Goal: Contribute content: Add original content to the website for others to see

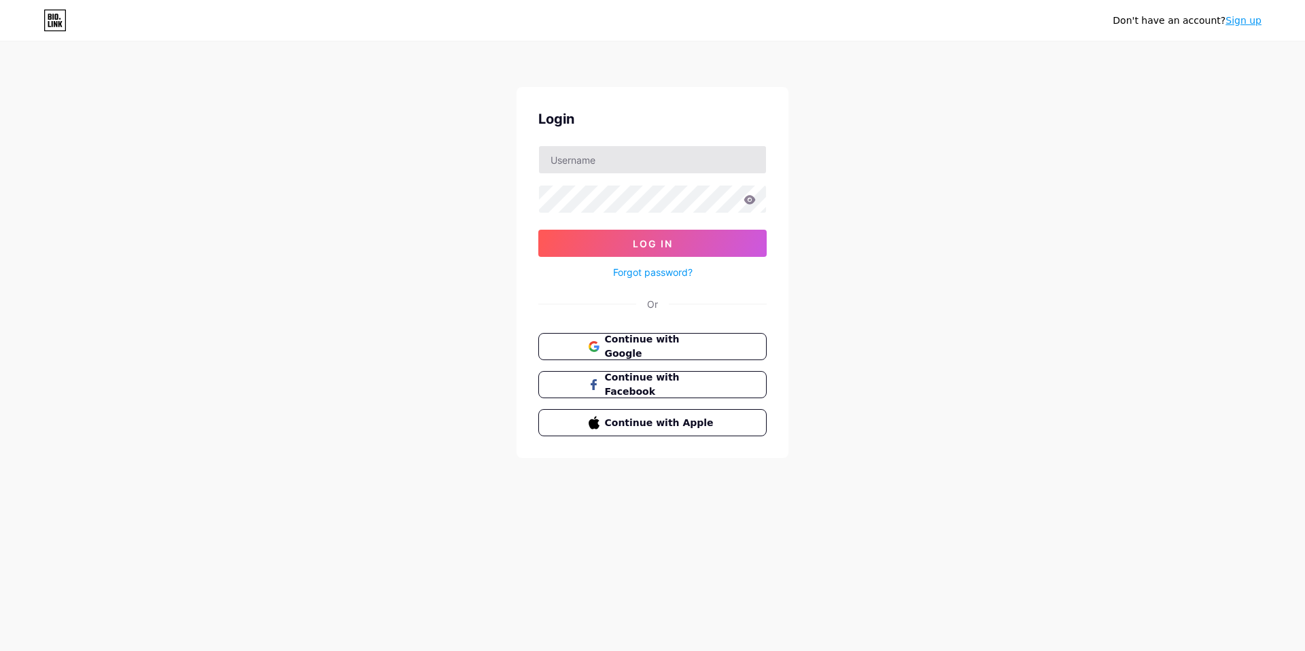
type input "[EMAIL_ADDRESS][DOMAIN_NAME]"
click at [748, 202] on icon at bounding box center [750, 199] width 12 height 9
click at [677, 245] on button "Log In" at bounding box center [652, 243] width 228 height 27
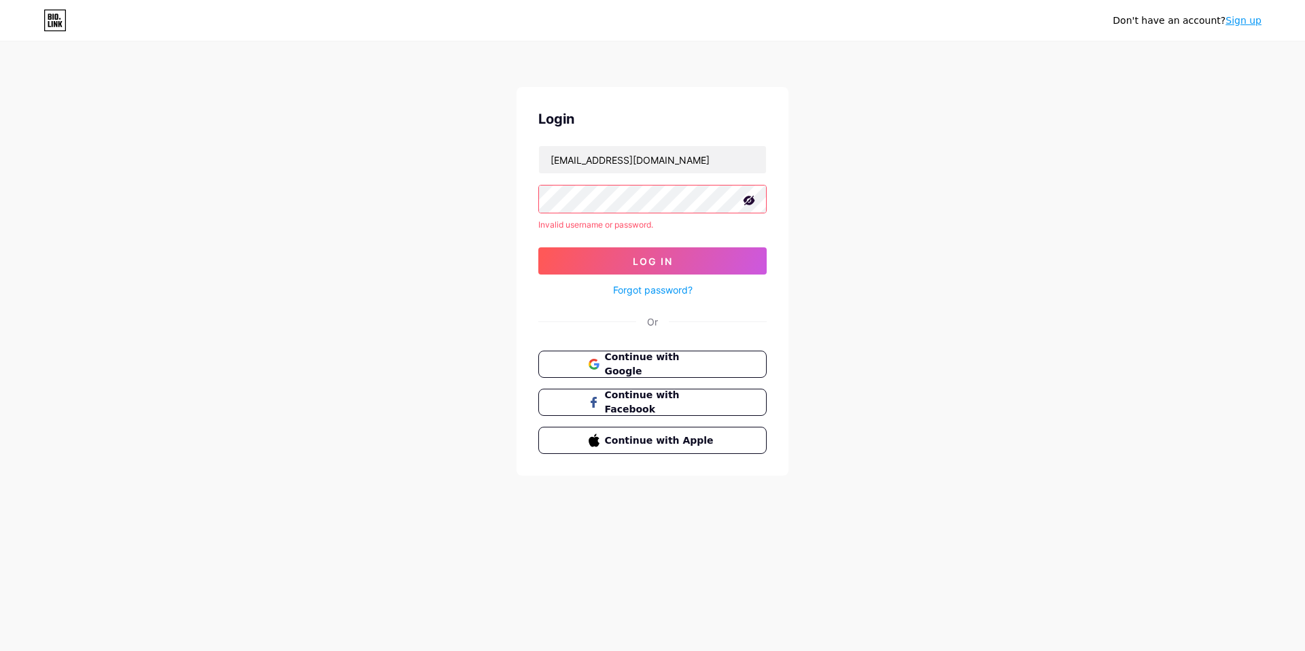
click at [530, 198] on div "Login jitboonyawm@gmail.com Invalid username or password. Log In Forgot passwor…" at bounding box center [652, 281] width 272 height 389
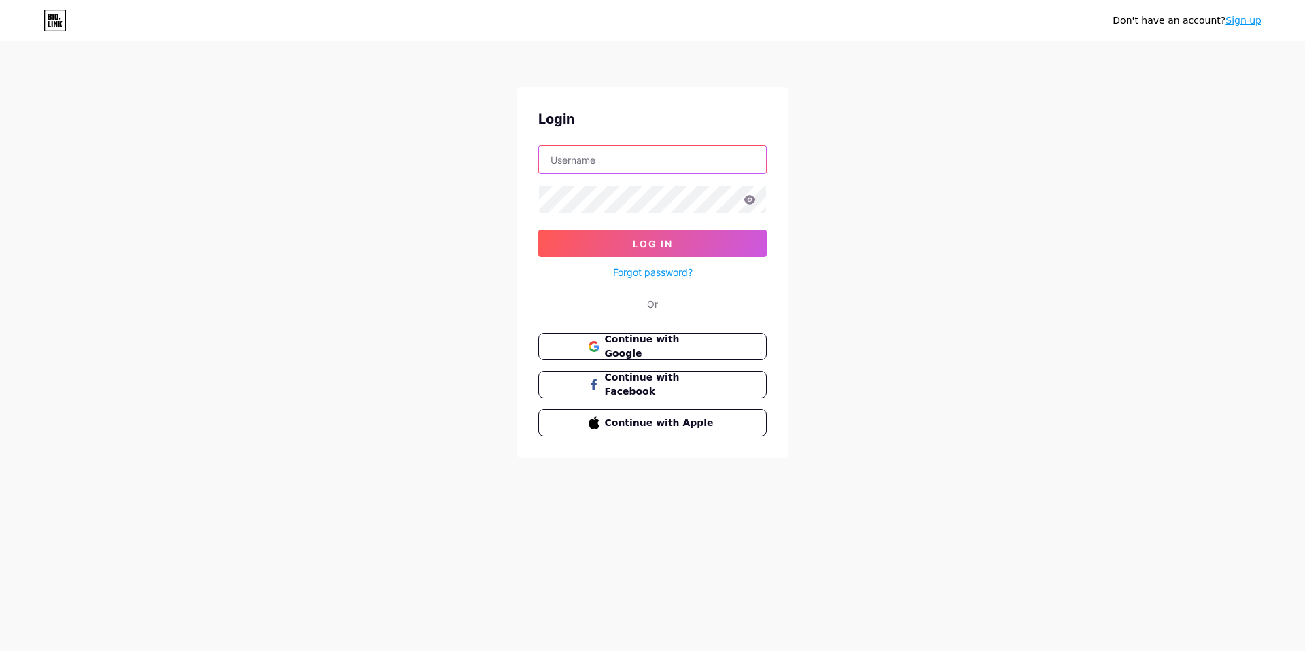
click at [663, 164] on input "text" at bounding box center [652, 159] width 227 height 27
type input "jitboonyawm@gmail.com"
click at [650, 275] on link "Forgot password?" at bounding box center [653, 272] width 80 height 14
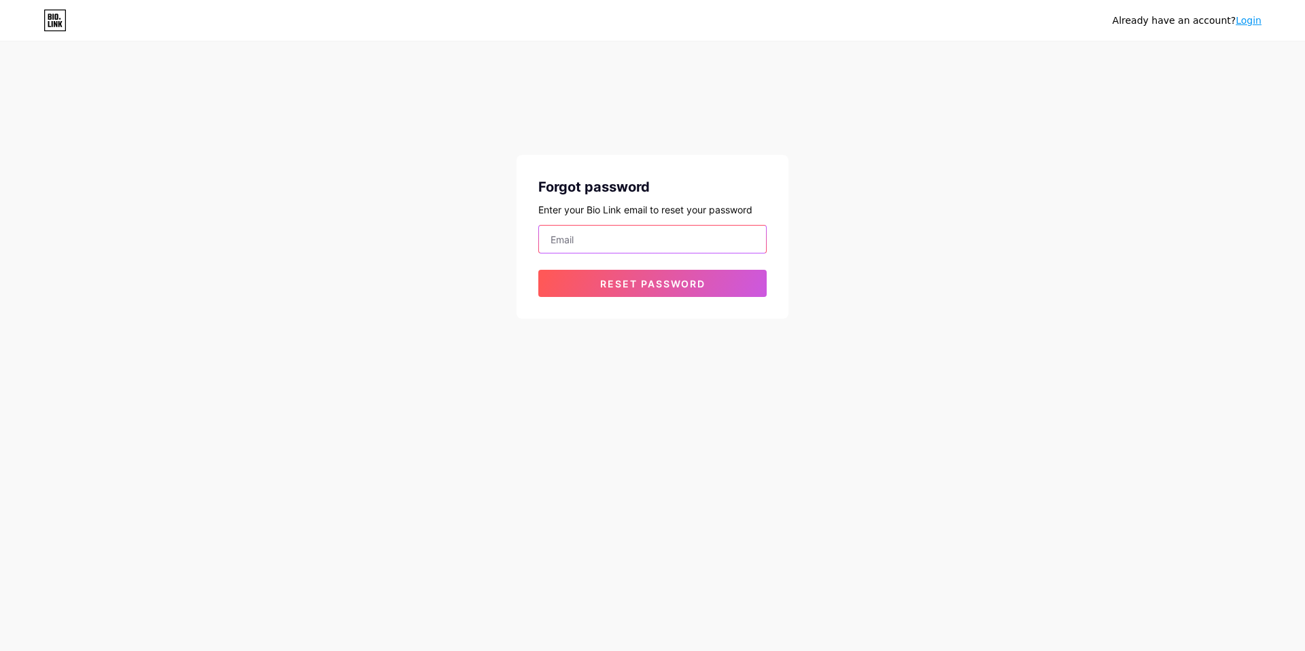
click at [608, 244] on input "email" at bounding box center [652, 239] width 227 height 27
type input "jitboonyawm@gmail.com"
click at [644, 286] on span "Reset password" at bounding box center [652, 284] width 105 height 12
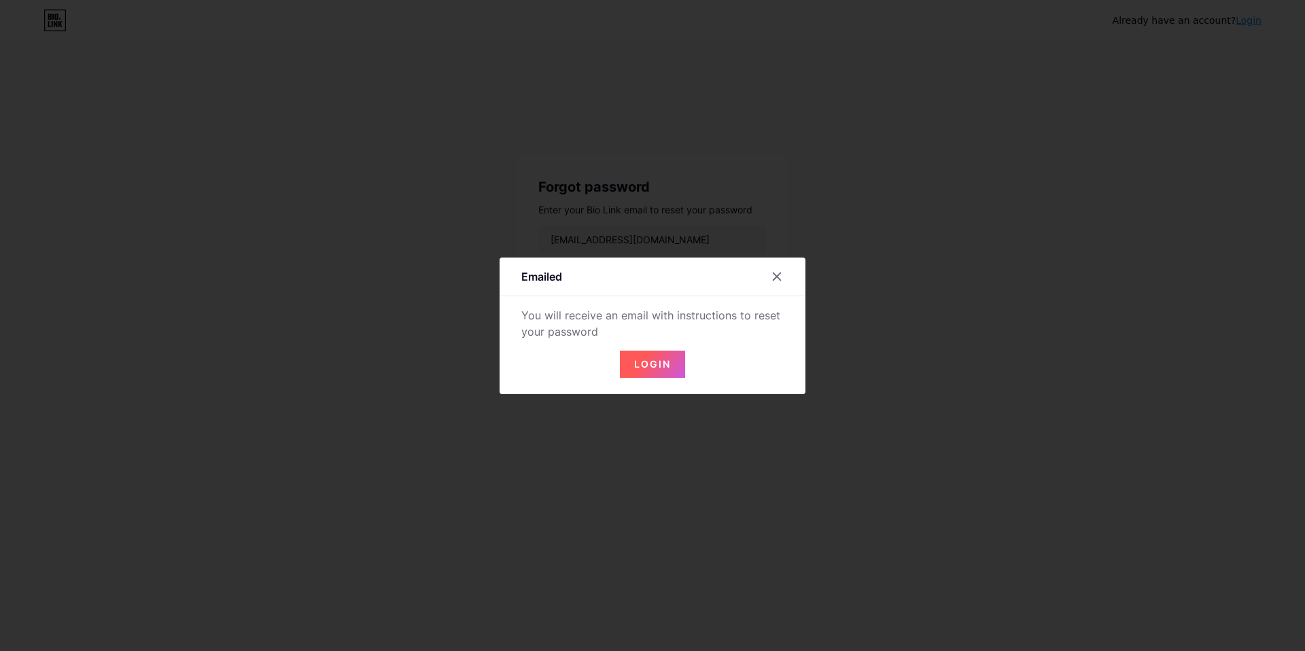
click at [641, 361] on span "Login" at bounding box center [652, 364] width 37 height 12
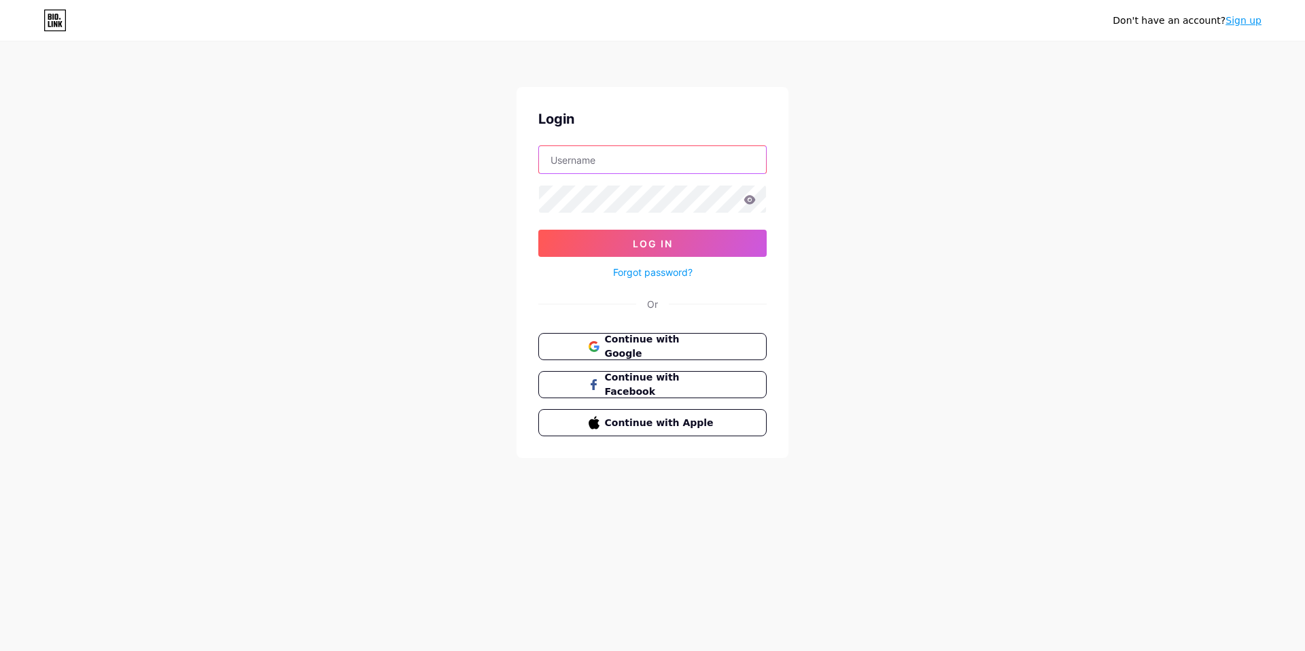
click at [592, 162] on input "text" at bounding box center [652, 159] width 227 height 27
click at [900, 222] on div "Don't have an account? Sign up Login Log In Forgot password? Or Continue with G…" at bounding box center [652, 250] width 1305 height 501
click at [641, 342] on span "Continue with Google" at bounding box center [659, 346] width 113 height 29
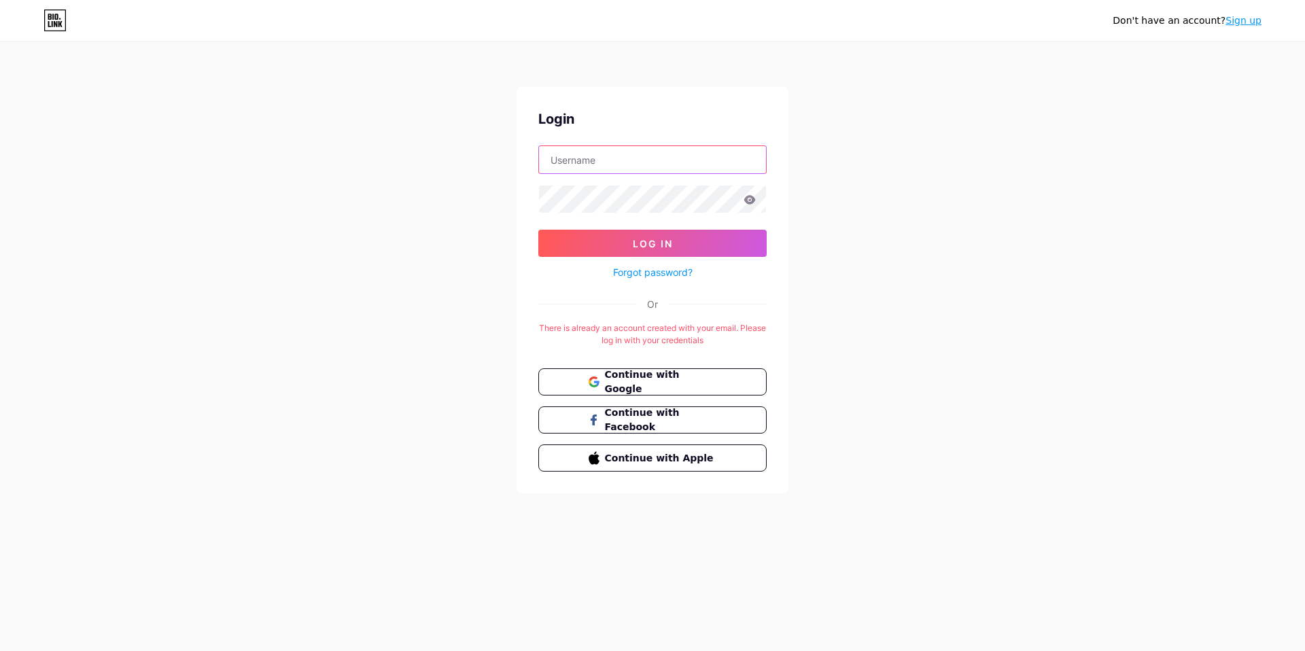
click at [641, 169] on input "text" at bounding box center [652, 159] width 227 height 27
type input "jitboonyawm@gmail.com"
click at [663, 273] on link "Forgot password?" at bounding box center [653, 272] width 80 height 14
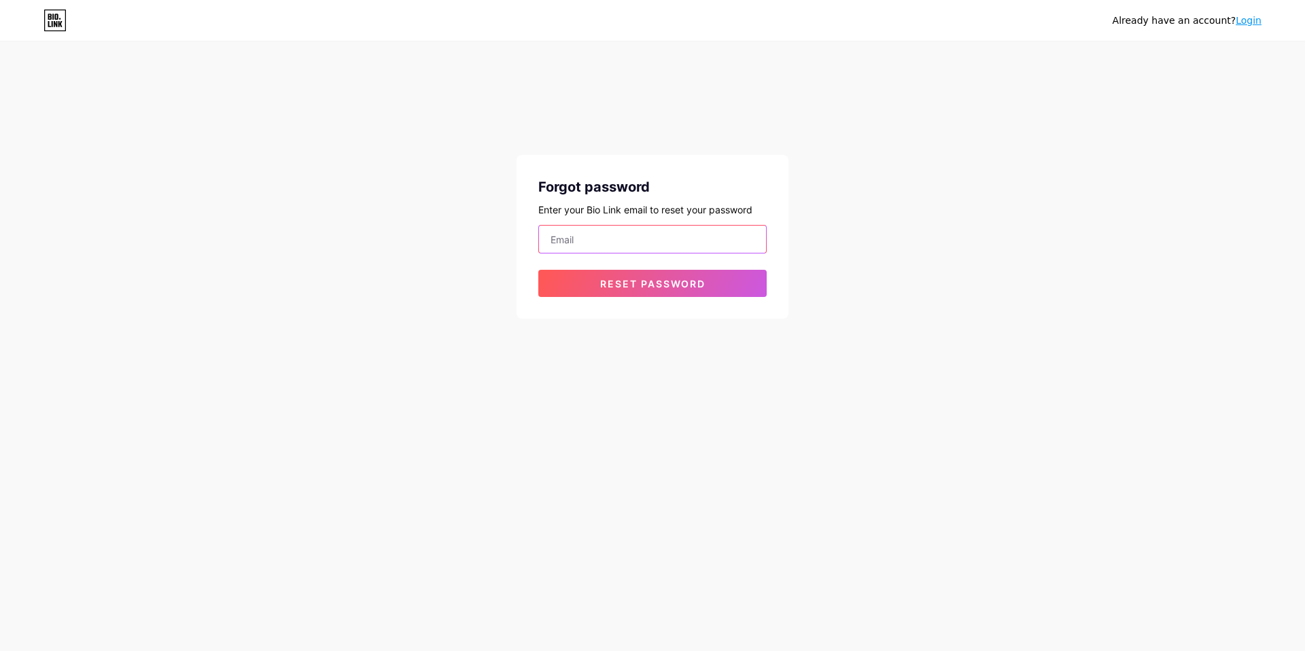
click at [610, 238] on input "email" at bounding box center [652, 239] width 227 height 27
type input "jitboonyawm@gmail.com"
click at [620, 288] on span "Reset password" at bounding box center [652, 284] width 105 height 12
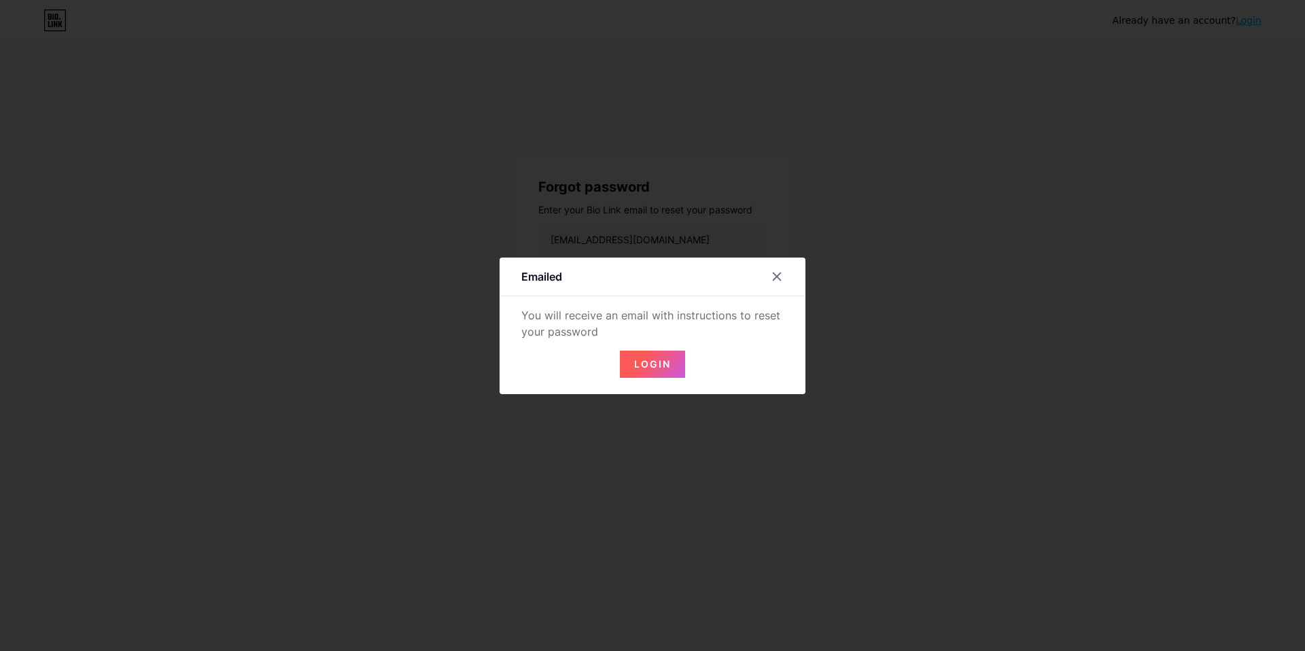
click at [666, 357] on button "Login" at bounding box center [652, 364] width 65 height 27
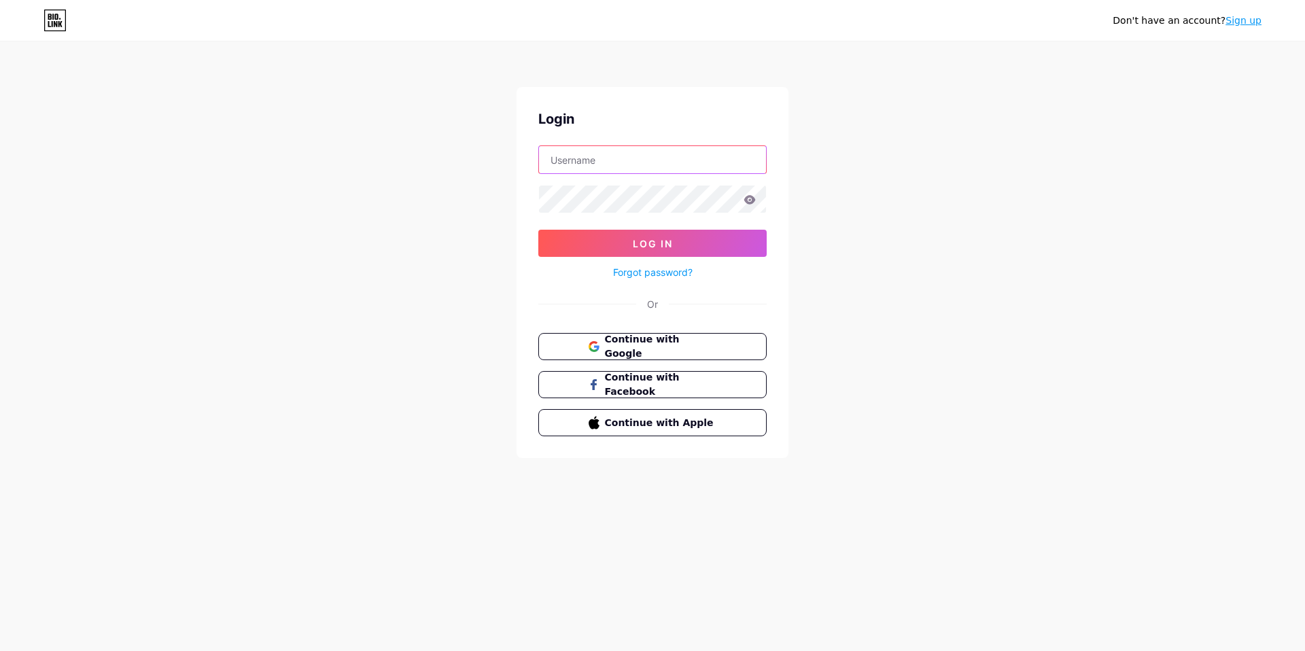
click at [609, 159] on input "text" at bounding box center [652, 159] width 227 height 27
type input "qtklyhqsxb674@hotmail.com"
click at [636, 161] on input "qtklyhqsxb674@hotmail.com" at bounding box center [652, 159] width 227 height 27
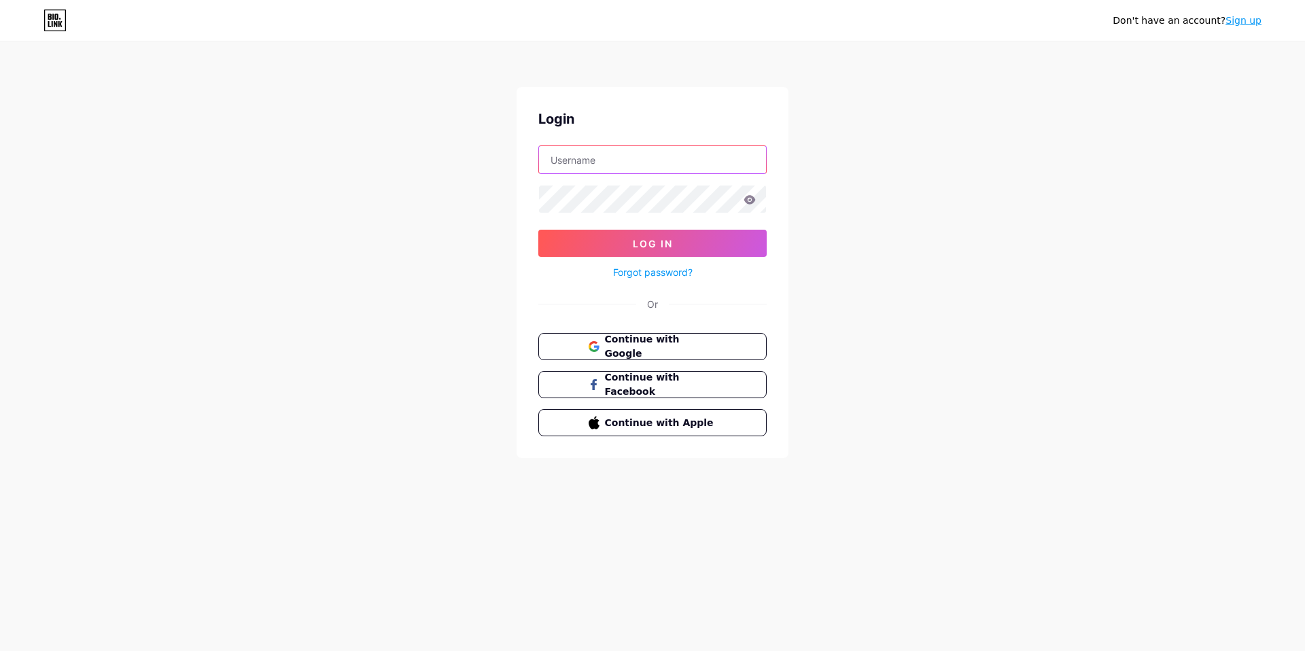
click at [635, 164] on input "text" at bounding box center [652, 159] width 227 height 27
type input "jitboonyawm@gmail.com"
click at [563, 243] on button "Log In" at bounding box center [652, 243] width 228 height 27
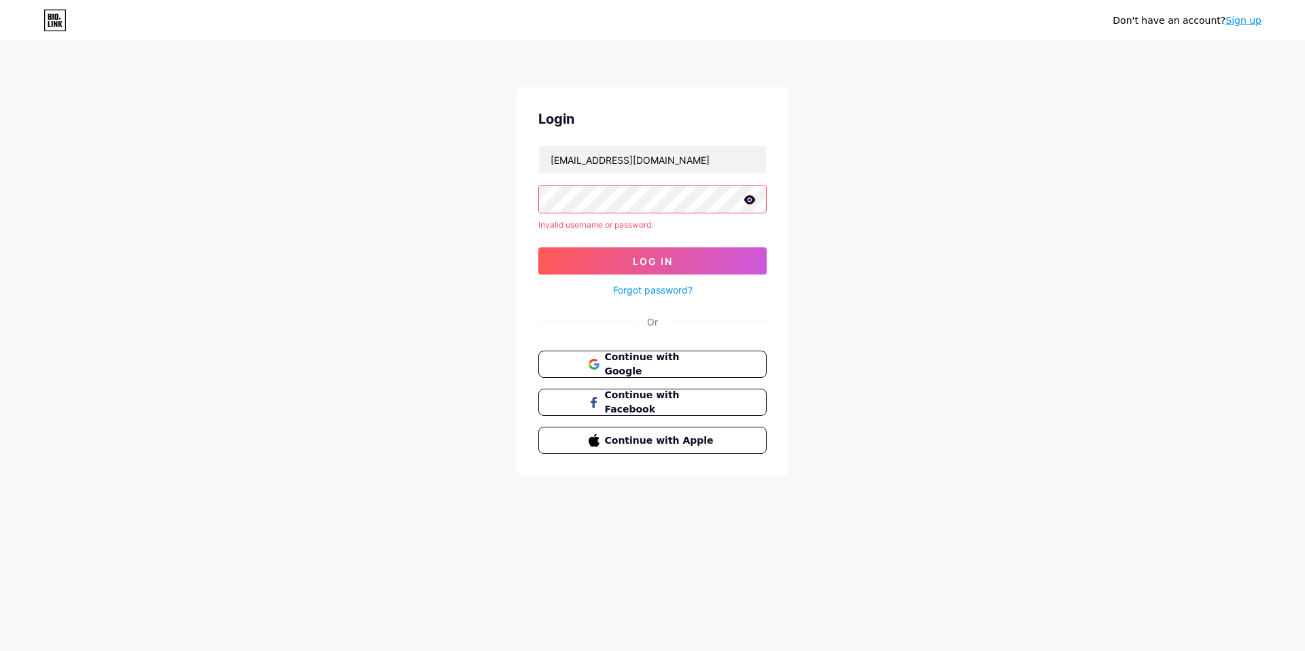
click at [851, 202] on div "Don't have an account? Sign up Login jitboonyawm@gmail.com Invalid username or …" at bounding box center [652, 259] width 1305 height 519
click at [828, 312] on div "Don't have an account? Sign up Login jitboonyawm@gmail.com Invalid username or …" at bounding box center [652, 259] width 1305 height 519
click at [614, 166] on input "jitboonyawm@gmail.com" at bounding box center [652, 159] width 227 height 27
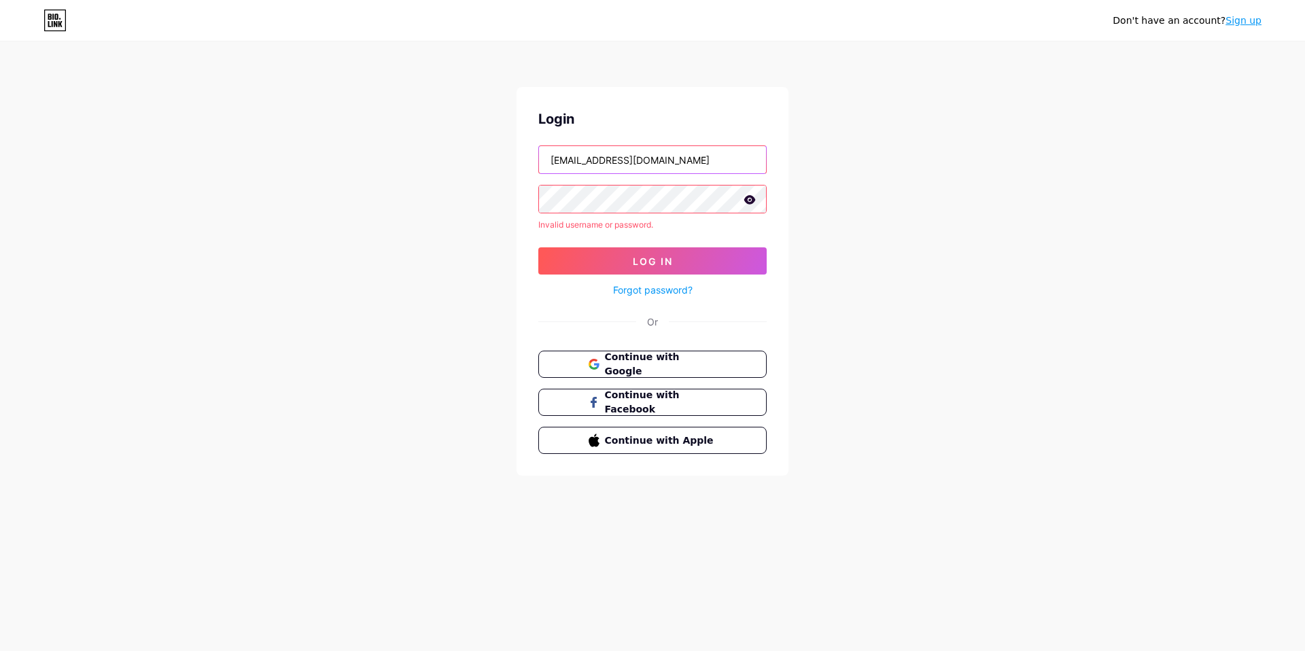
click at [614, 166] on input "jitboonyawm@gmail.com" at bounding box center [652, 159] width 227 height 27
click at [938, 145] on div "Don't have an account? Sign up Login jitboonyawm@gmail.com Invalid username or …" at bounding box center [652, 259] width 1305 height 519
drag, startPoint x: 932, startPoint y: 159, endPoint x: 923, endPoint y: 165, distance: 10.7
click at [932, 159] on div "Don't have an account? Sign up Login jitboonyawm@gmail.com Invalid username or …" at bounding box center [652, 259] width 1305 height 519
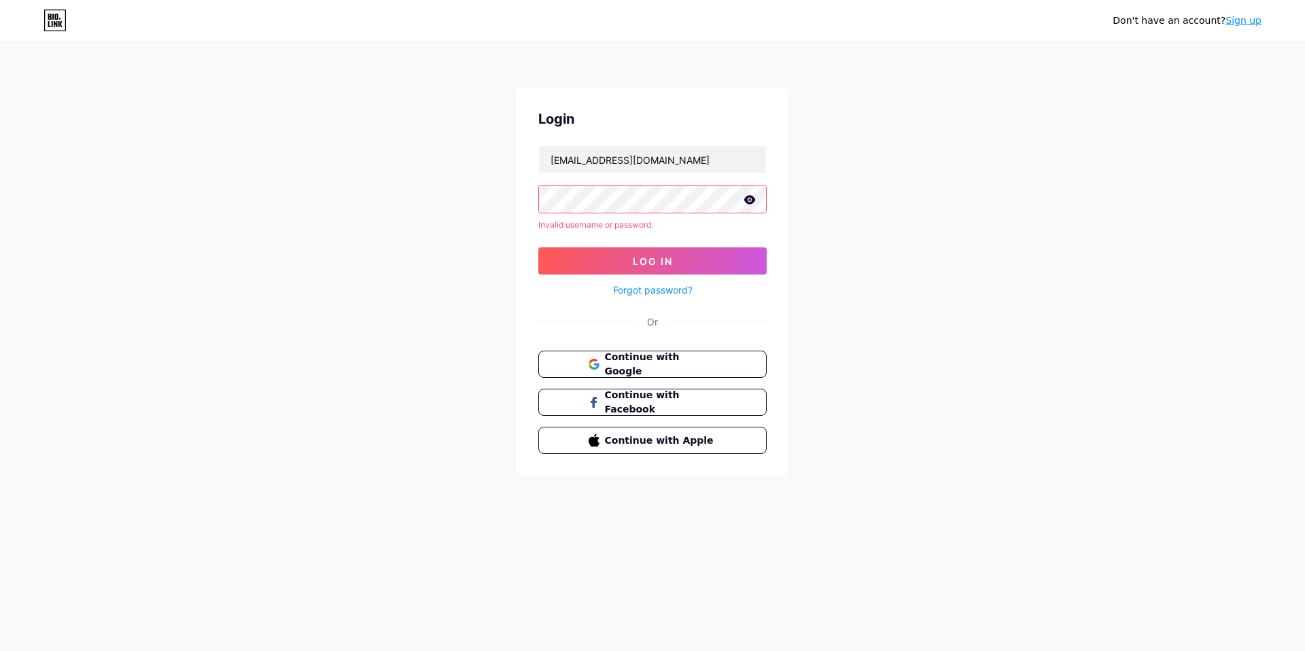
click at [853, 164] on div "Don't have an account? Sign up Login jitboonyawm@gmail.com Invalid username or …" at bounding box center [652, 259] width 1305 height 519
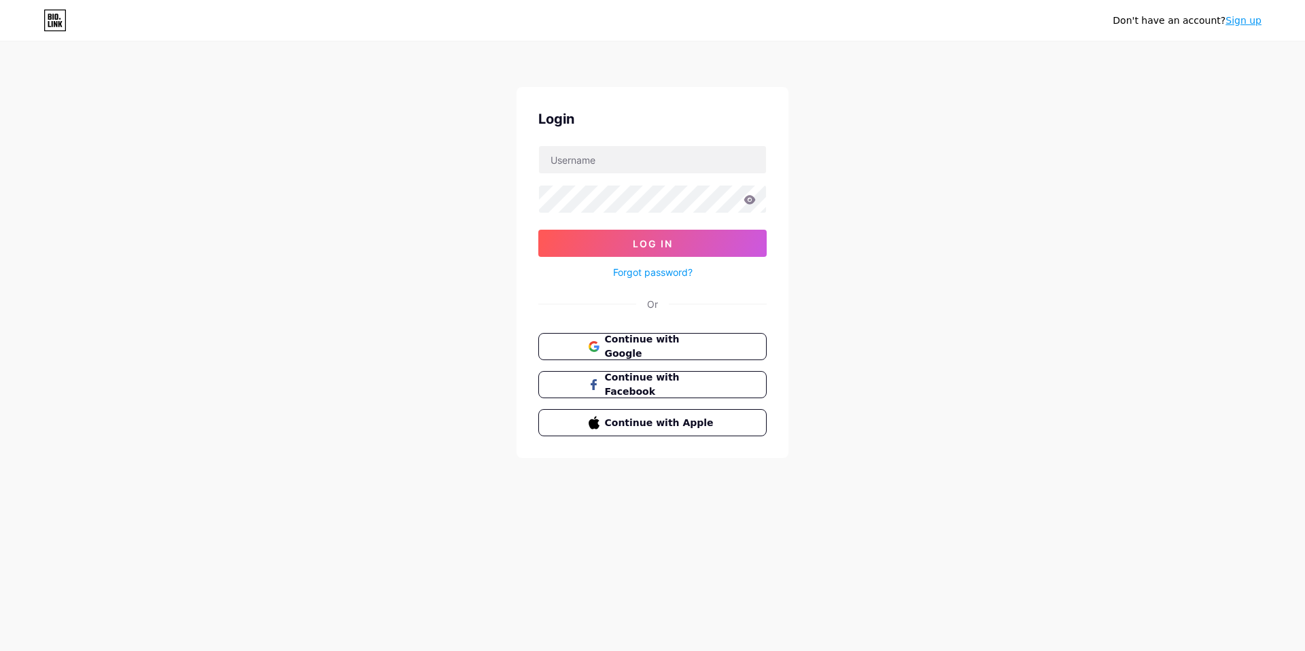
type input "[EMAIL_ADDRESS][DOMAIN_NAME]"
click at [622, 271] on link "Forgot password?" at bounding box center [653, 272] width 80 height 14
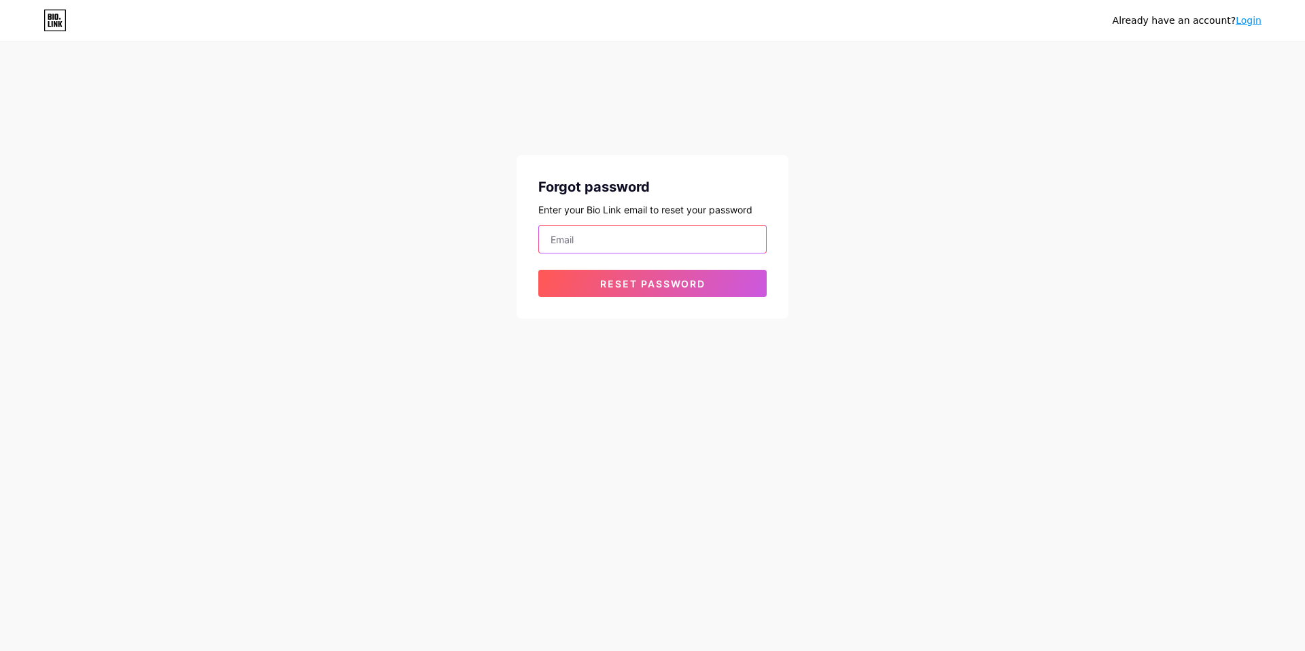
click at [633, 241] on input "email" at bounding box center [652, 239] width 227 height 27
type input "[EMAIL_ADDRESS][DOMAIN_NAME]"
drag, startPoint x: 856, startPoint y: 286, endPoint x: 802, endPoint y: 292, distance: 54.0
click at [856, 286] on div "Already have an account? Login Forgot password Enter your Bio Link email to res…" at bounding box center [652, 181] width 1305 height 362
click at [705, 282] on button "Reset password" at bounding box center [652, 283] width 228 height 27
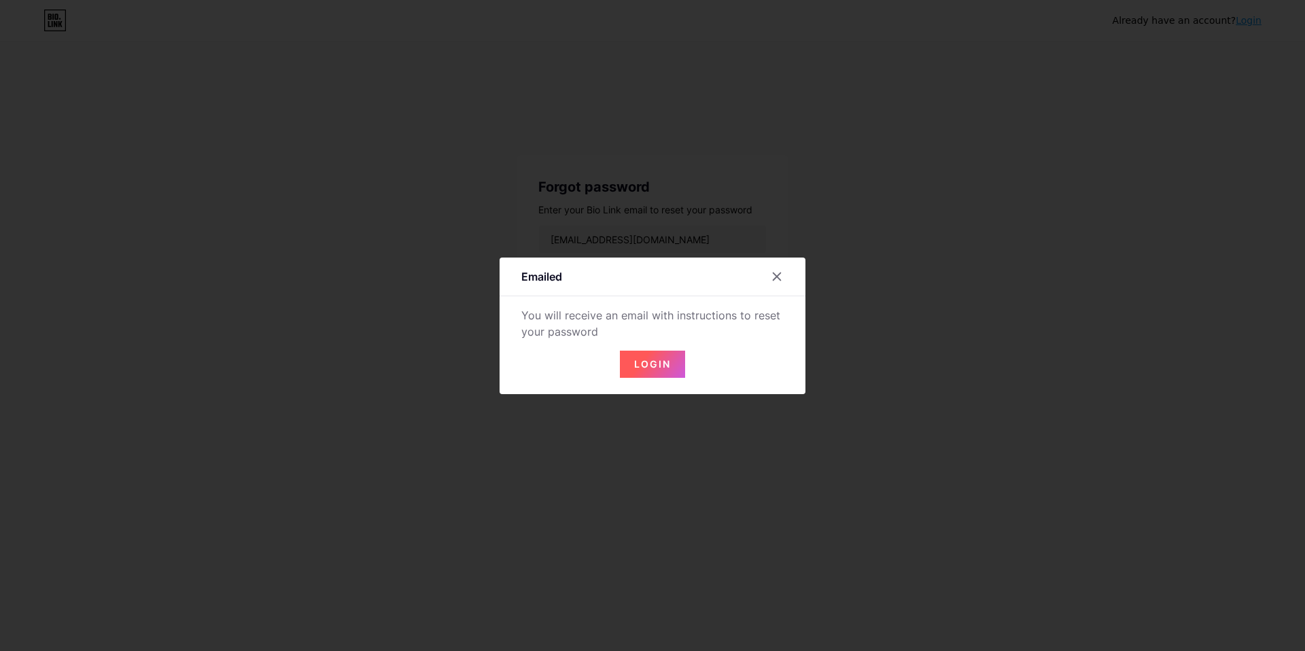
click at [648, 362] on span "Login" at bounding box center [652, 364] width 37 height 12
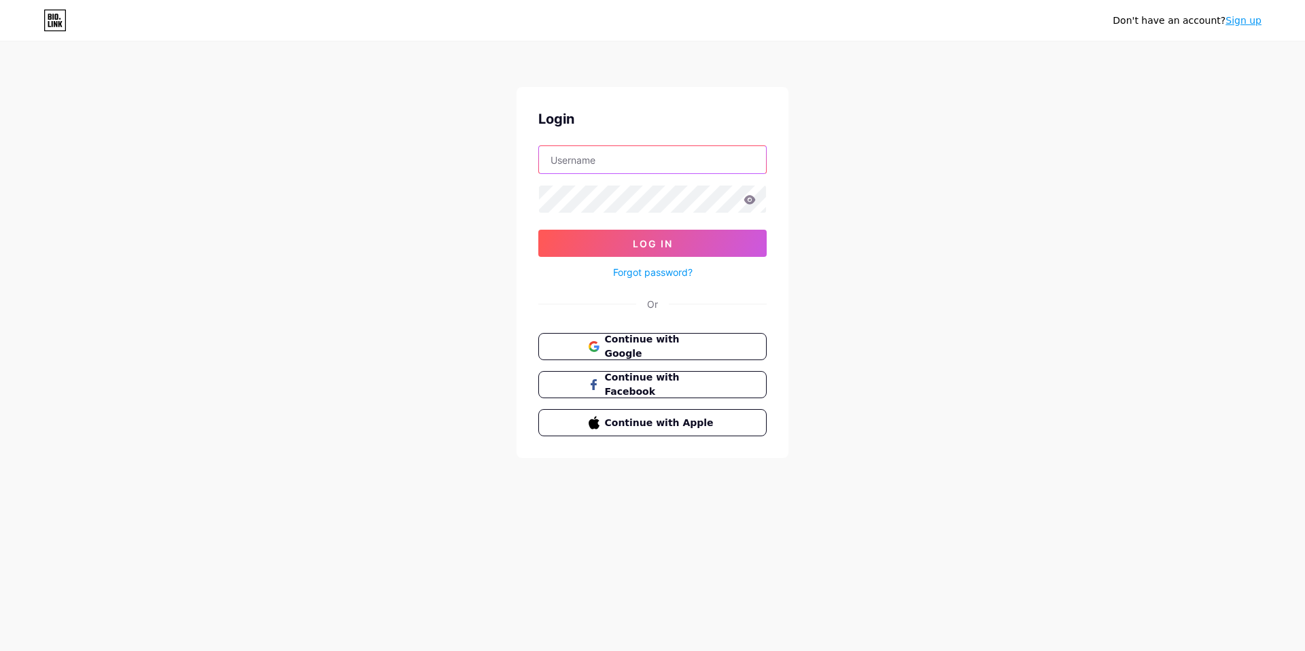
click at [681, 156] on input "text" at bounding box center [652, 159] width 227 height 27
click at [931, 158] on div "Don't have an account? Sign up Login Log In Forgot password? Or Continue with G…" at bounding box center [652, 250] width 1305 height 501
click at [616, 351] on span "Continue with Google" at bounding box center [659, 346] width 113 height 29
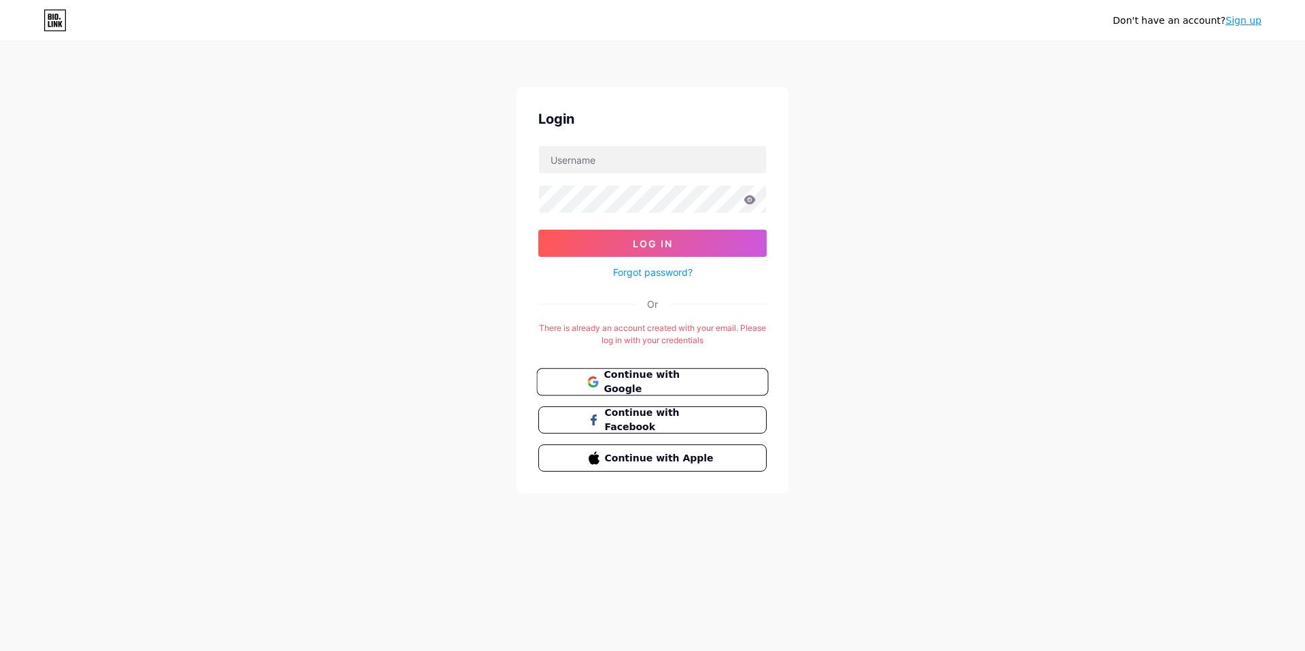
click at [683, 383] on span "Continue with Google" at bounding box center [659, 382] width 113 height 29
click at [658, 370] on button "Continue with Google" at bounding box center [652, 382] width 232 height 28
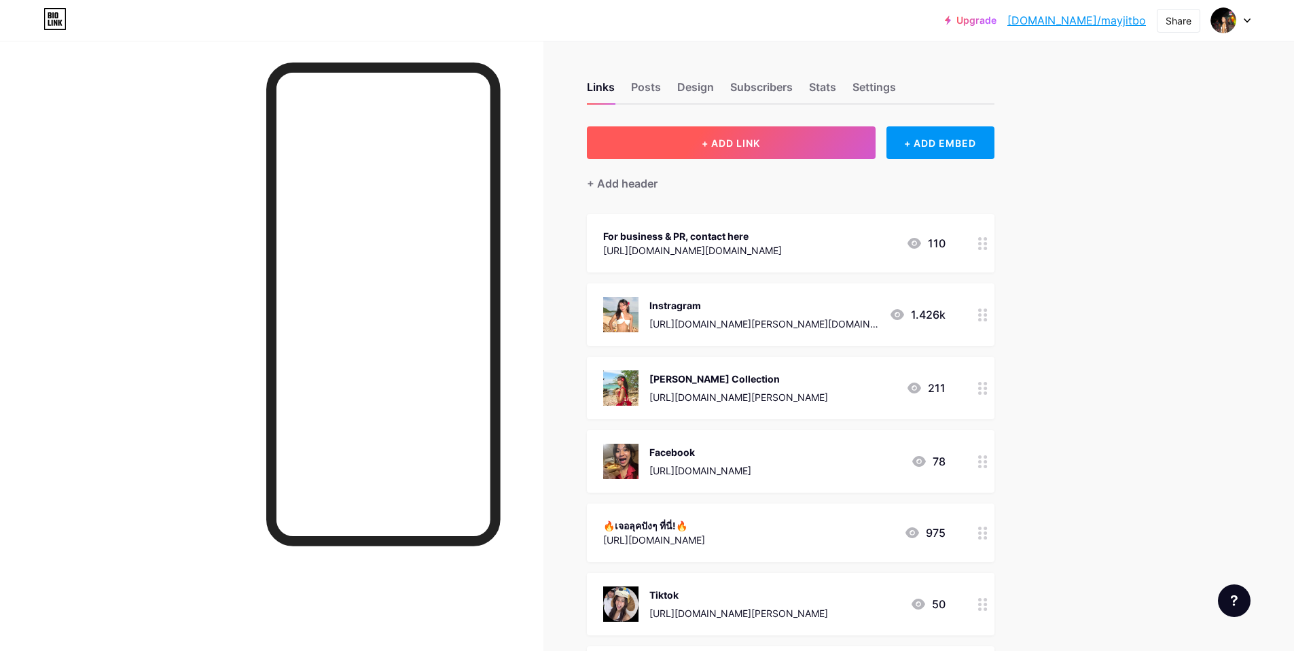
click at [798, 144] on button "+ ADD LINK" at bounding box center [731, 142] width 289 height 33
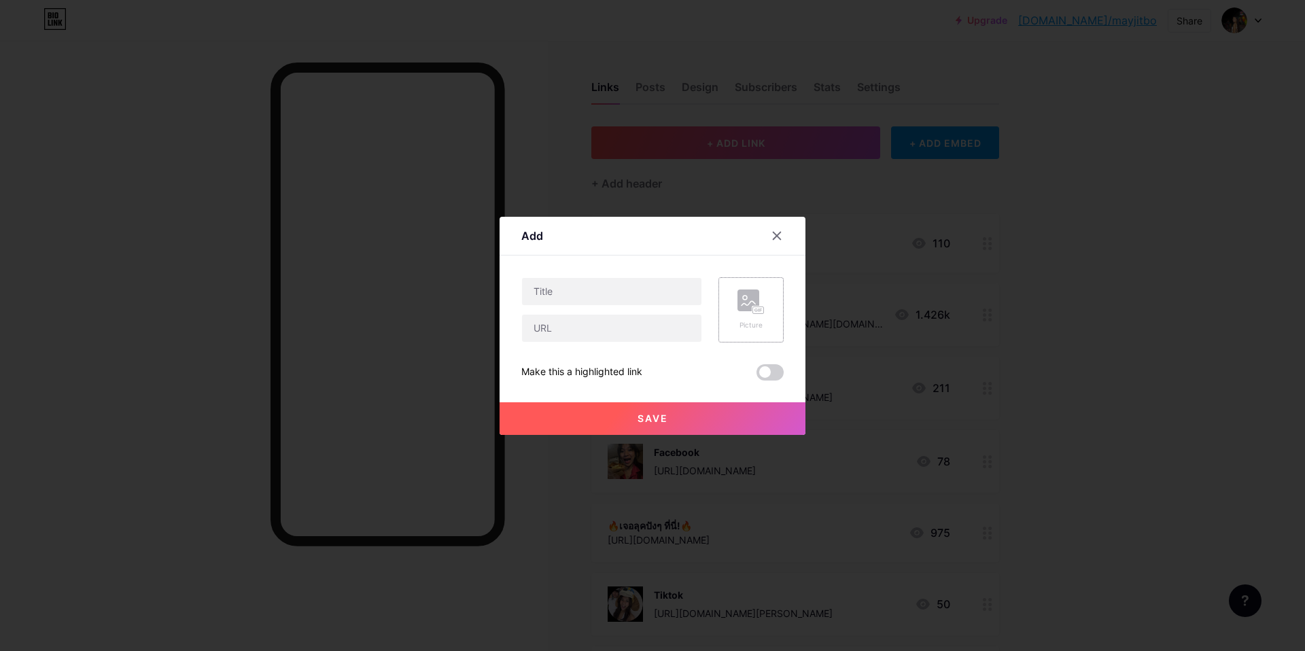
click at [754, 310] on rect at bounding box center [758, 309] width 11 height 7
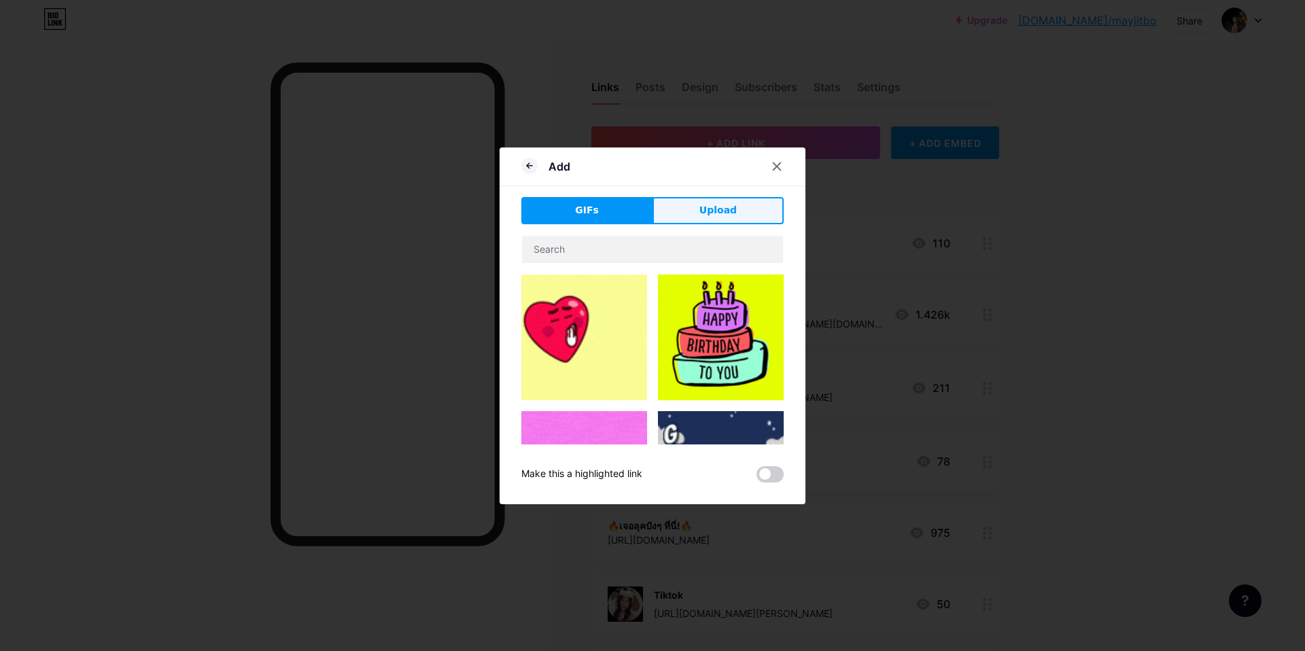
click at [696, 210] on button "Upload" at bounding box center [717, 210] width 131 height 27
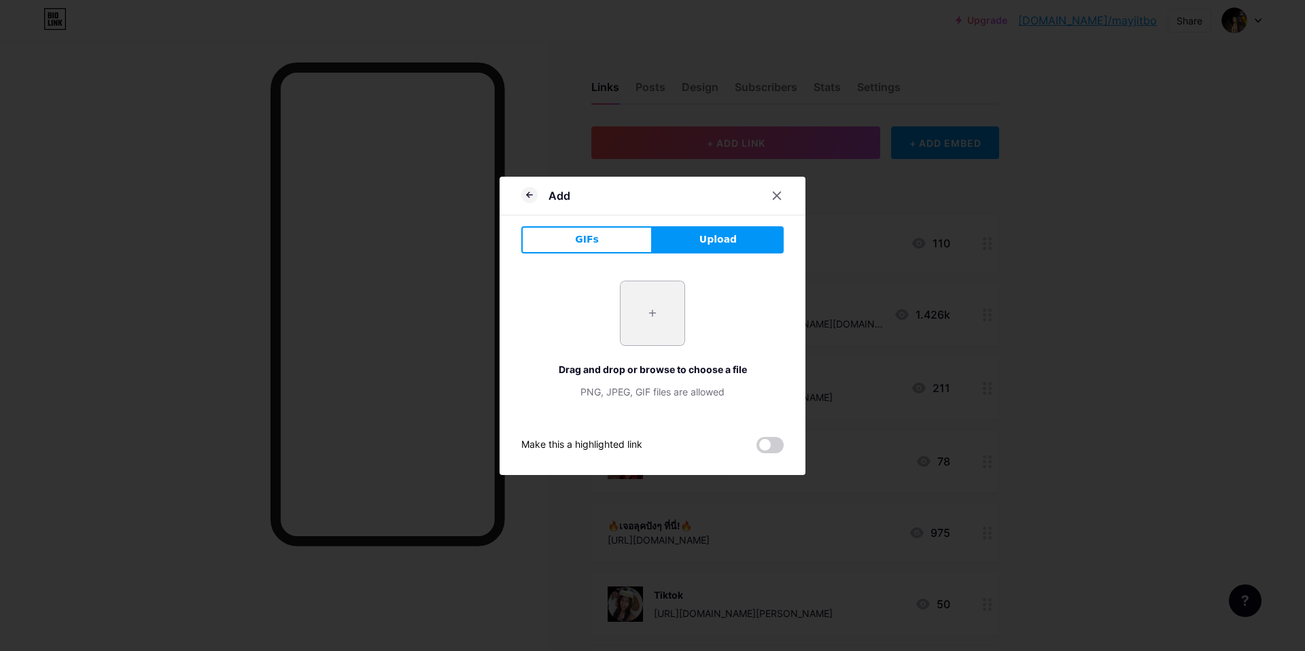
click at [656, 310] on input "file" at bounding box center [652, 313] width 64 height 64
type input "C:\fakepath\1.jpg"
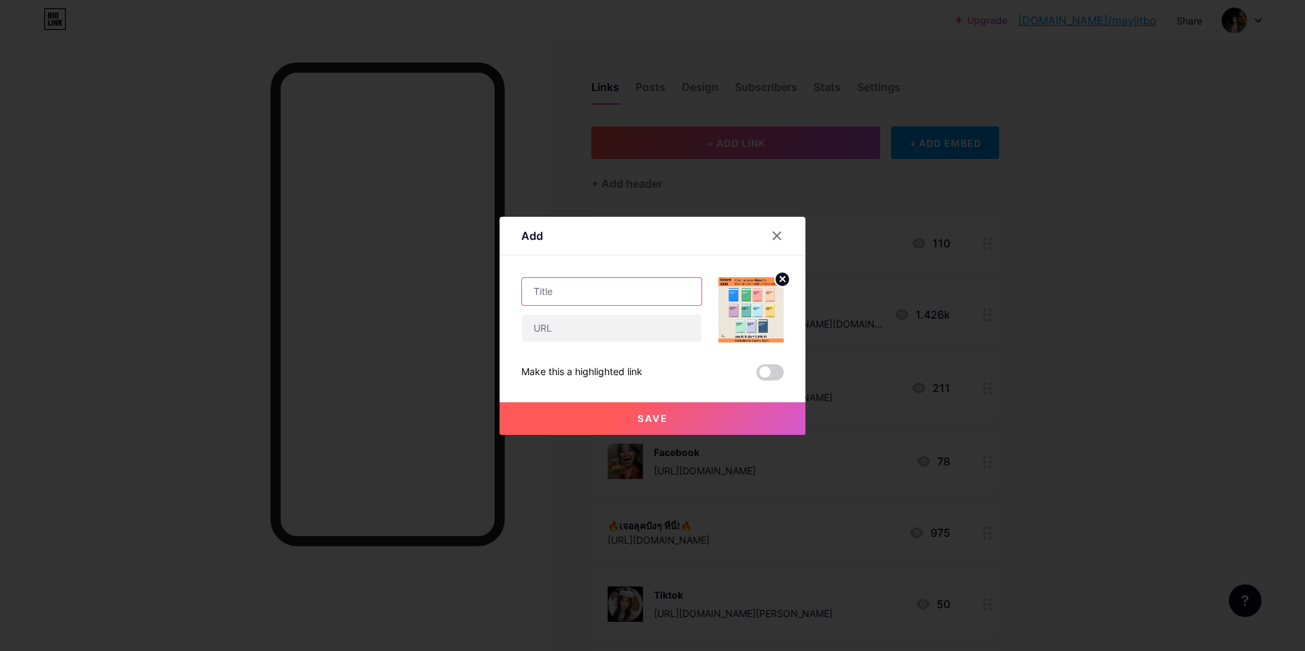
click at [647, 296] on input "text" at bounding box center [611, 291] width 179 height 27
click at [548, 300] on input "text" at bounding box center [611, 291] width 179 height 27
click at [550, 298] on input "text" at bounding box center [611, 291] width 179 height 27
paste input "Line: E-book คำศัพท์ภาษาอังกฤษ 3000 คำ"
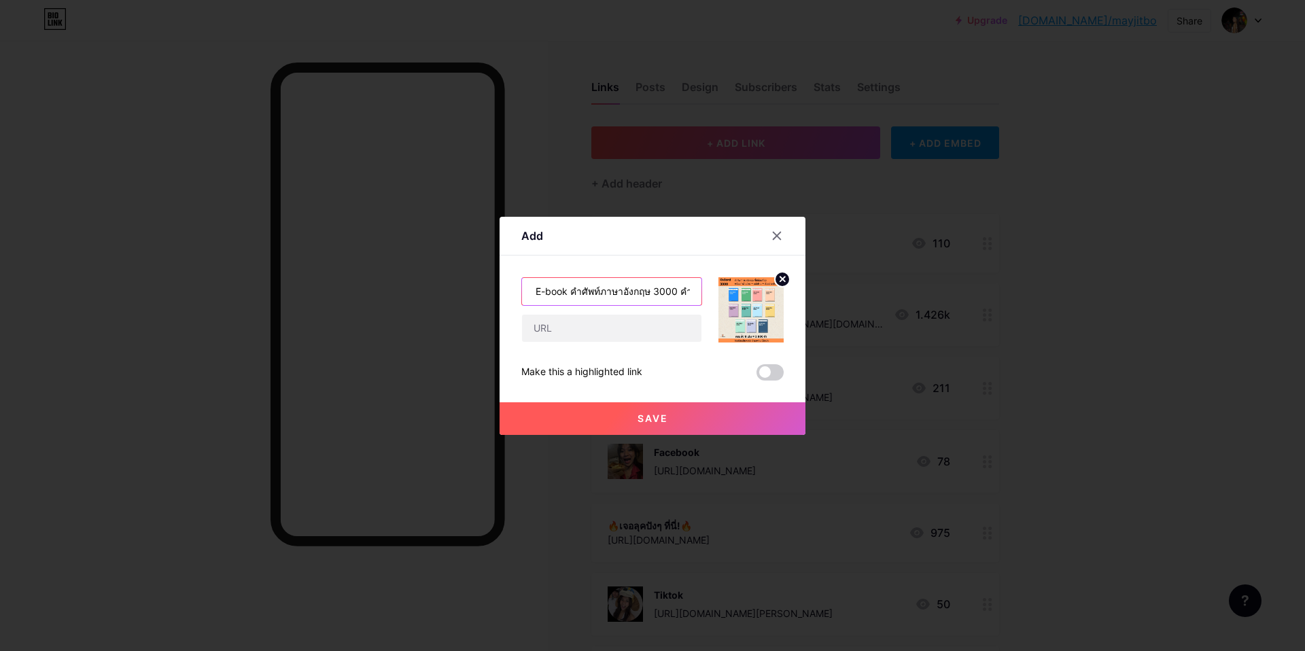
type input "Line: E-book คำศัพท์ภาษาอังกฤษ 3000 คำ"
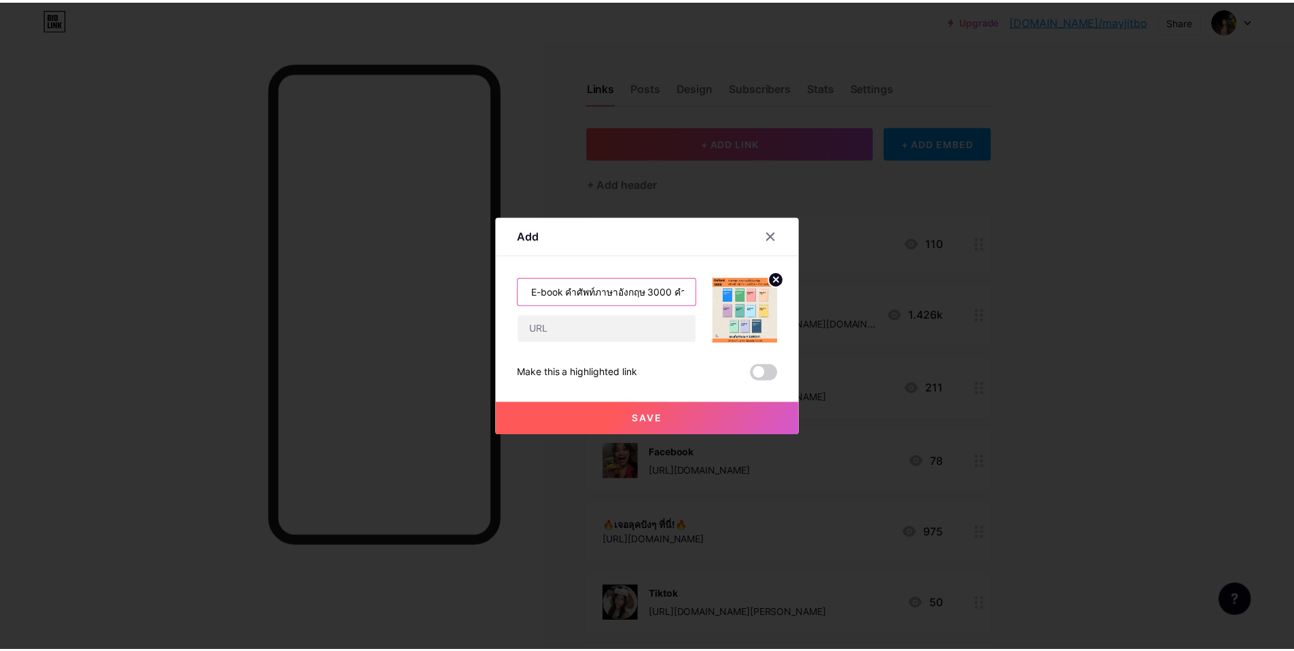
scroll to position [0, 0]
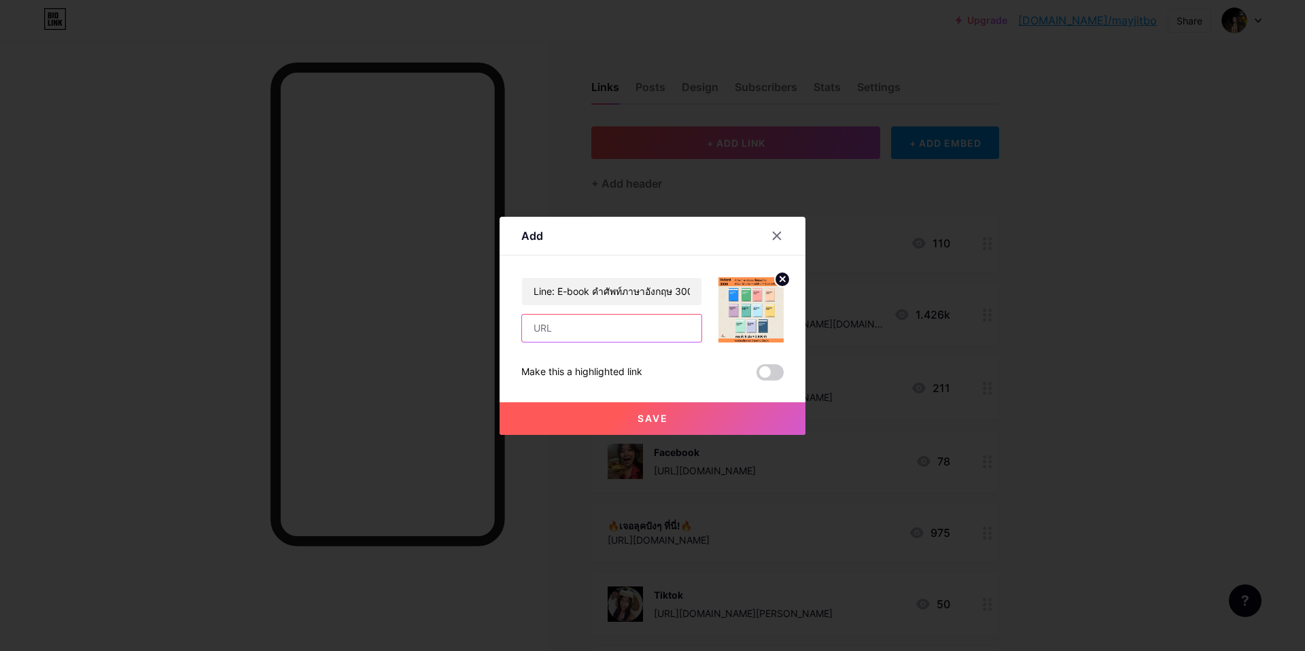
click at [590, 333] on input "text" at bounding box center [611, 328] width 179 height 27
paste input "[URL][DOMAIN_NAME]"
type input "[URL][DOMAIN_NAME]"
drag, startPoint x: 556, startPoint y: 293, endPoint x: 520, endPoint y: 289, distance: 36.2
click at [520, 289] on div "Add Content YouTube Play YouTube video without leaving your page. ADD Vimeo Pla…" at bounding box center [652, 326] width 306 height 218
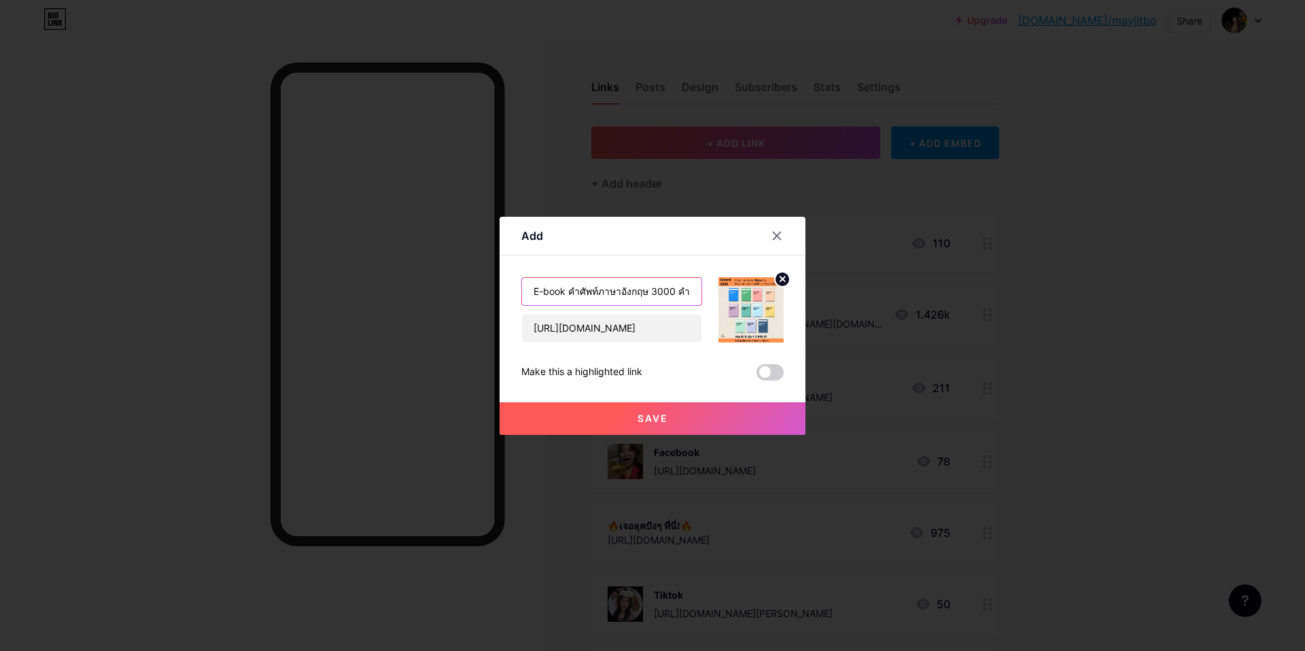
click at [536, 292] on input "E-book คำศัพท์ภาษาอังกฤษ 3000 คำ" at bounding box center [611, 291] width 179 height 27
type input "E-book คำศัพท์ภาษาอังกฤษ 3000 คำ"
click at [616, 417] on button "Save" at bounding box center [652, 418] width 306 height 33
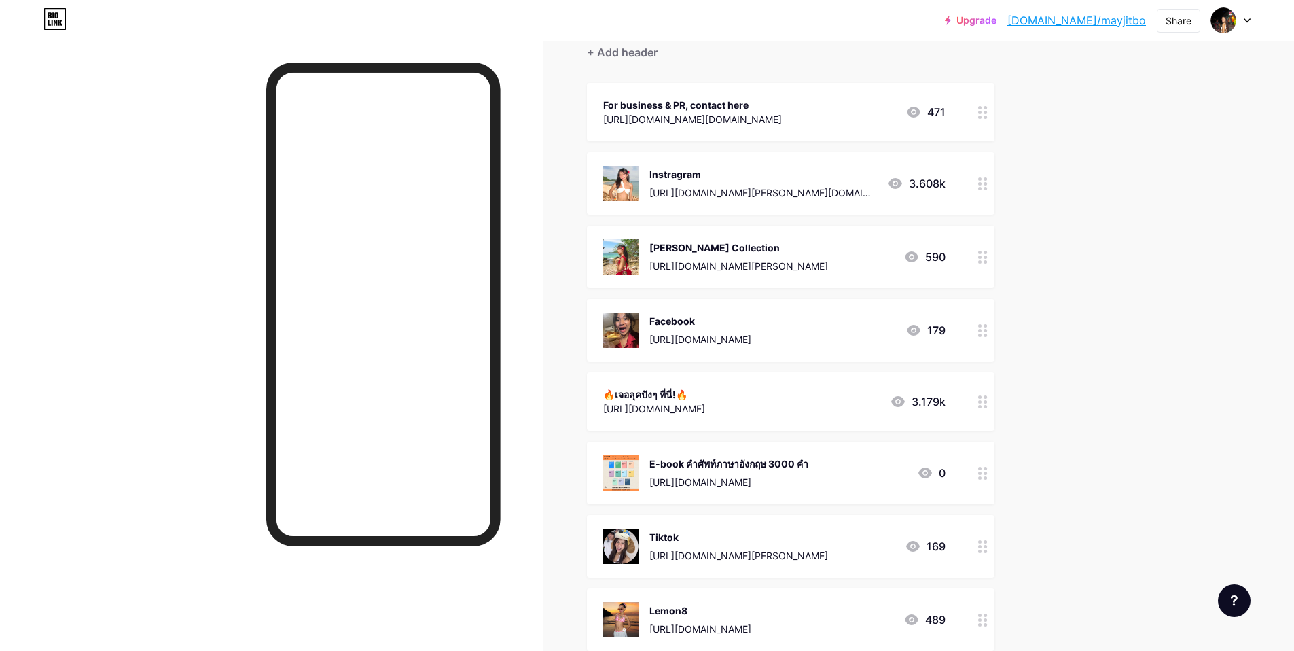
scroll to position [130, 0]
click at [1096, 172] on div "Upgrade [DOMAIN_NAME]/mayjit... [DOMAIN_NAME]/mayjitbo Share Switch accounts [P…" at bounding box center [647, 340] width 1294 height 940
click at [1191, 158] on div "Upgrade [DOMAIN_NAME]/mayjit... [DOMAIN_NAME]/mayjitbo Share Switch accounts [P…" at bounding box center [647, 340] width 1294 height 940
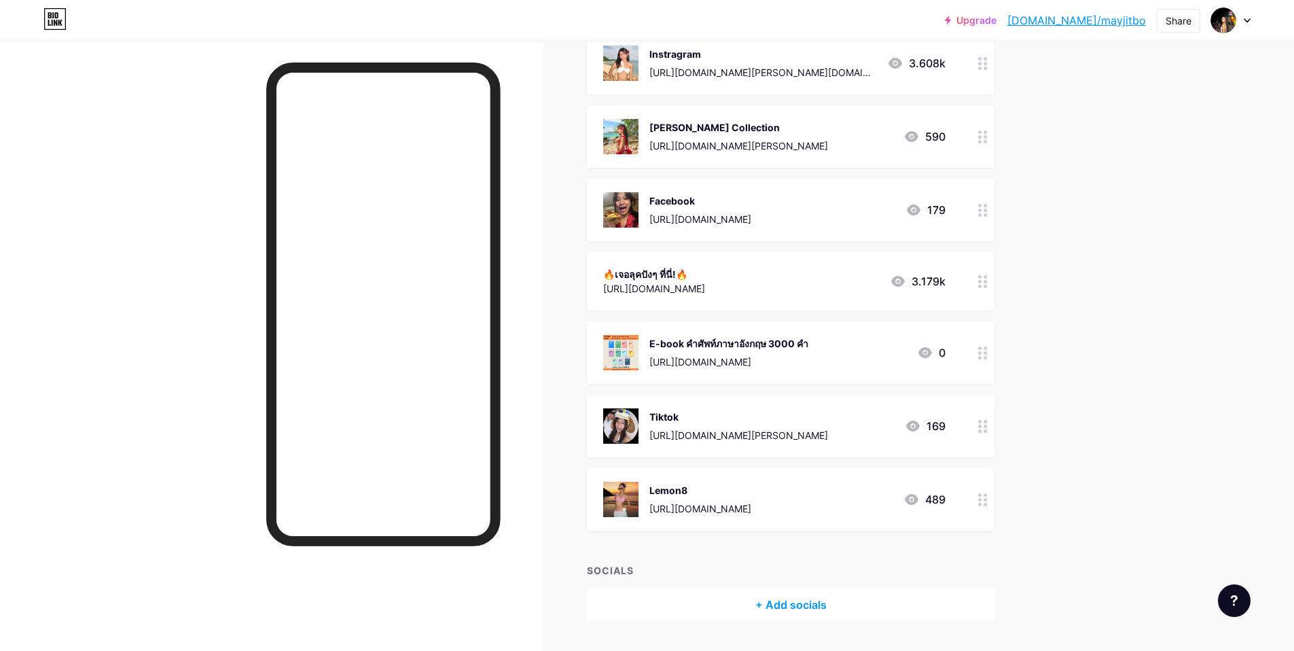
scroll to position [0, 0]
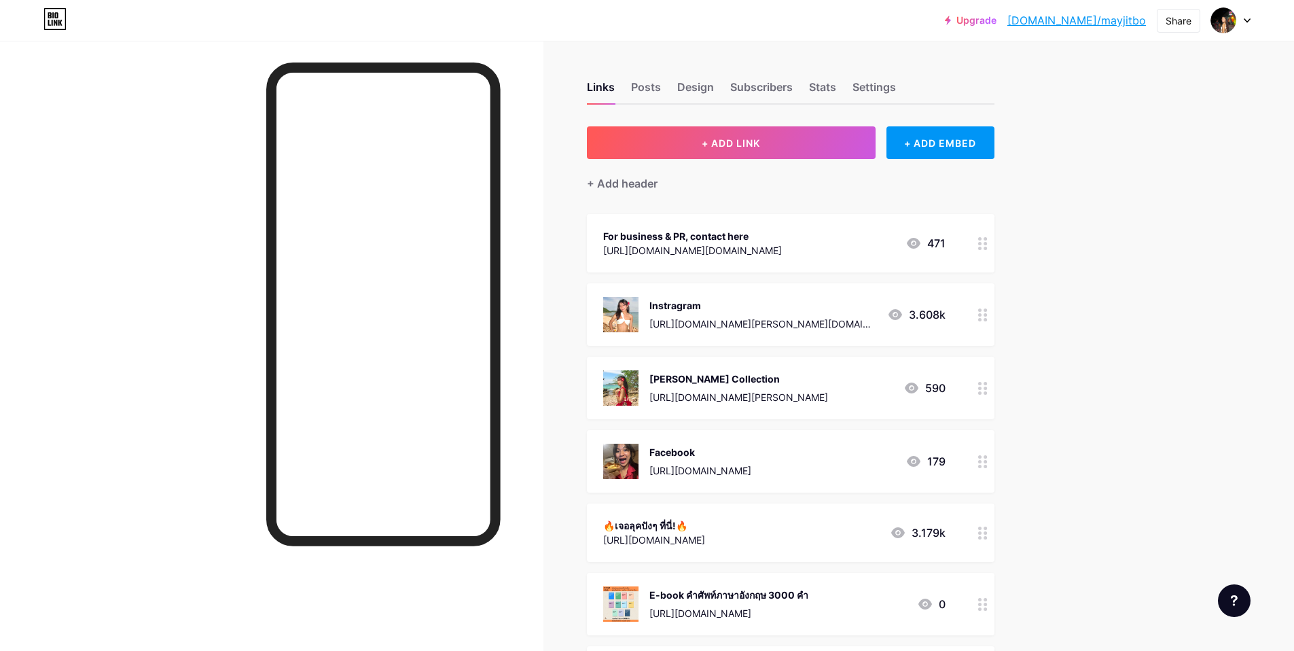
click at [1082, 125] on div "Upgrade [DOMAIN_NAME]/mayjit... [DOMAIN_NAME]/mayjitbo Share Switch accounts [P…" at bounding box center [647, 470] width 1294 height 940
